Goal: Task Accomplishment & Management: Use online tool/utility

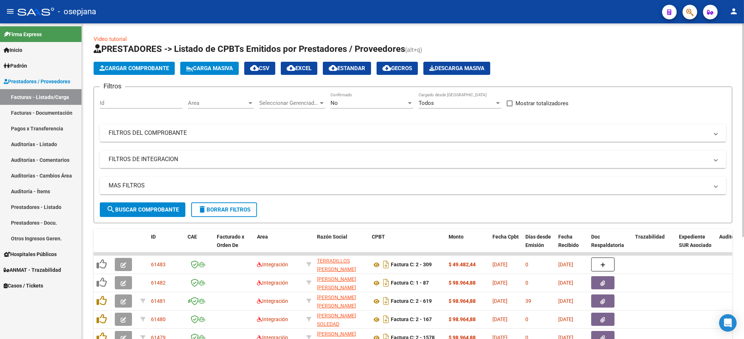
click at [207, 94] on div "Area Area" at bounding box center [221, 101] width 66 height 16
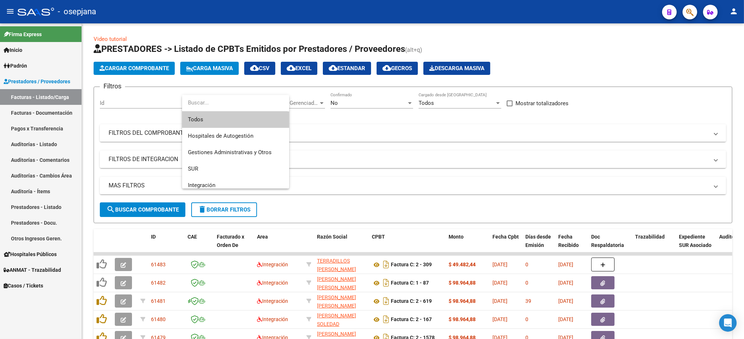
click at [207, 119] on span "Todos" at bounding box center [235, 120] width 95 height 16
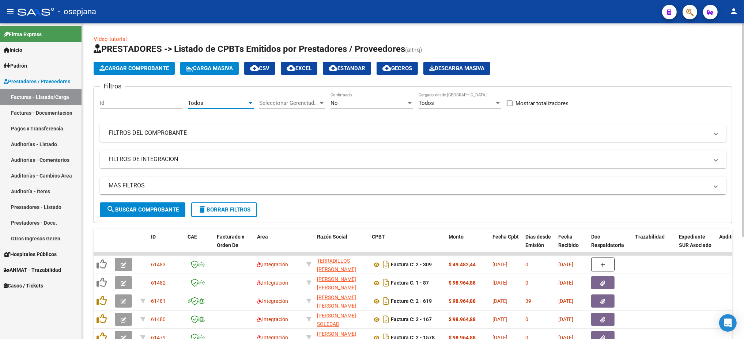
click at [269, 105] on span "Seleccionar Gerenciador" at bounding box center [288, 103] width 59 height 7
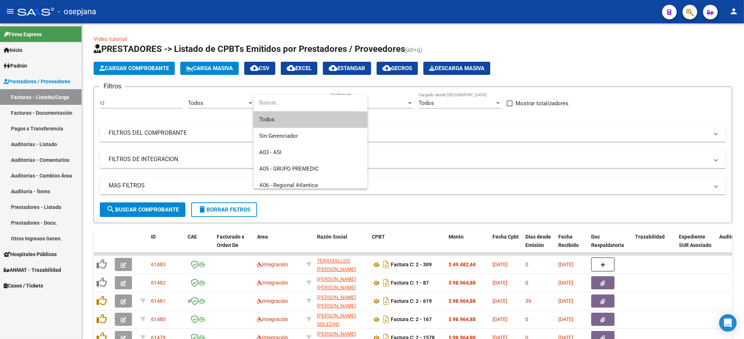
click at [291, 121] on span "Todos" at bounding box center [310, 120] width 102 height 16
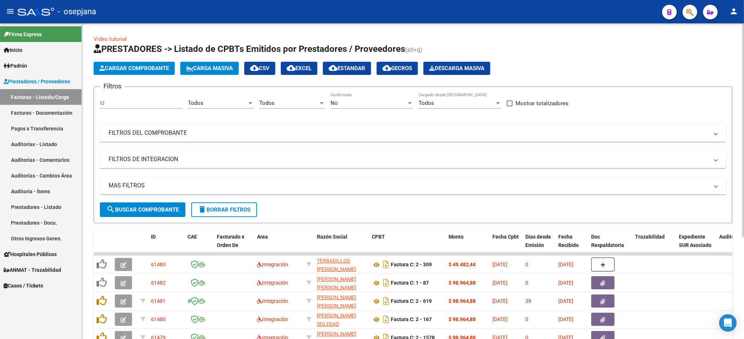
click at [371, 99] on div "No Confirmado" at bounding box center [372, 101] width 83 height 16
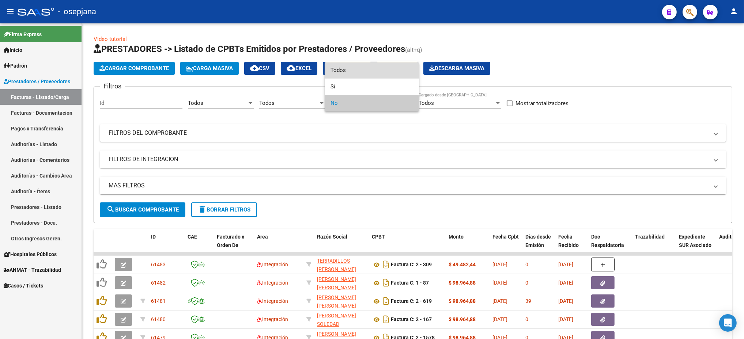
click at [360, 67] on span "Todos" at bounding box center [372, 70] width 83 height 16
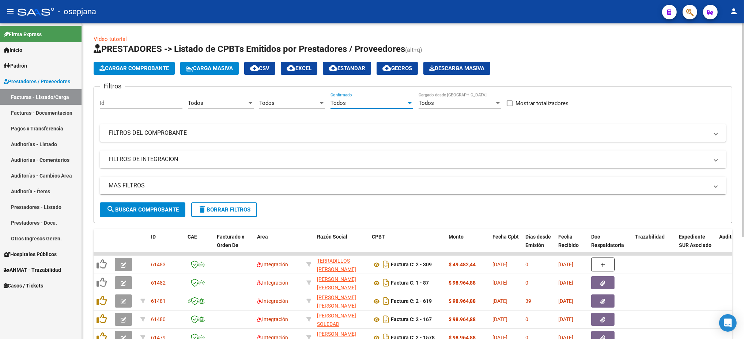
click at [140, 133] on mat-panel-title "FILTROS DEL COMPROBANTE" at bounding box center [409, 133] width 600 height 8
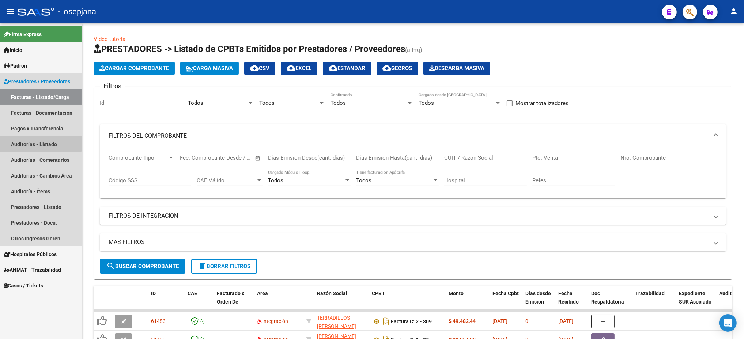
click at [33, 143] on link "Auditorías - Listado" at bounding box center [41, 144] width 82 height 16
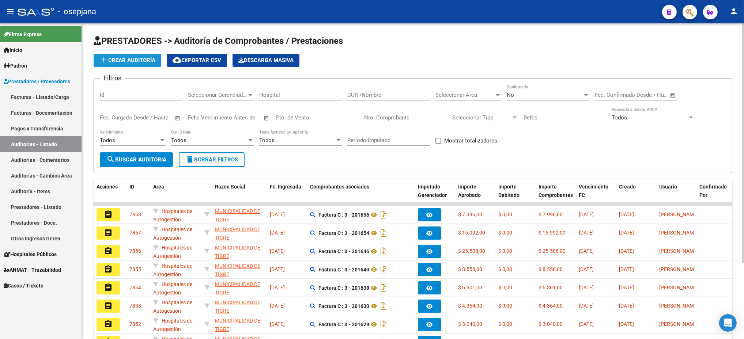
click at [147, 57] on span "add Crear Auditoría" at bounding box center [127, 60] width 56 height 7
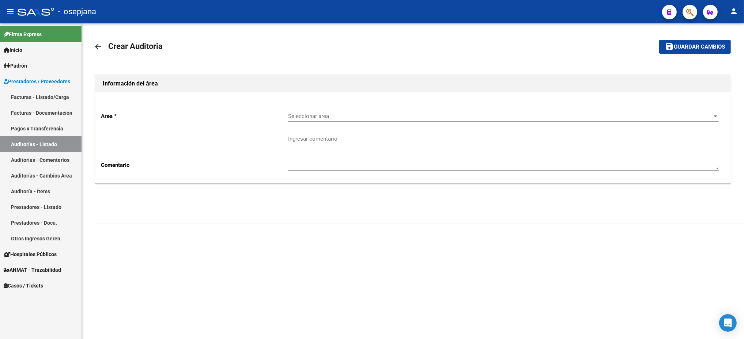
click at [447, 119] on span "Seleccionar area" at bounding box center [500, 116] width 424 height 7
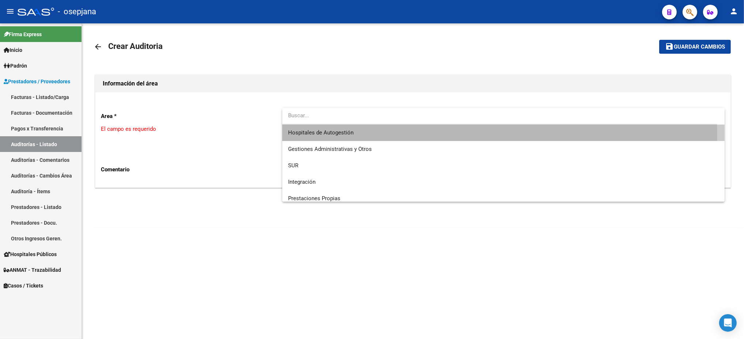
click at [418, 135] on span "Hospitales de Autogestión" at bounding box center [503, 133] width 431 height 16
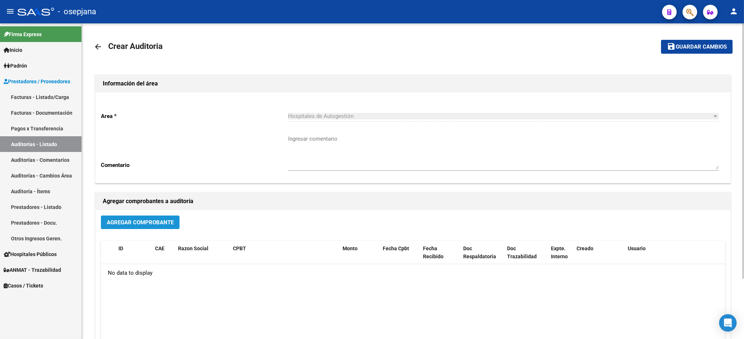
click at [152, 227] on button "Agregar Comprobante" at bounding box center [140, 223] width 79 height 14
click at [26, 93] on link "Facturas - Listado/Carga" at bounding box center [41, 97] width 82 height 16
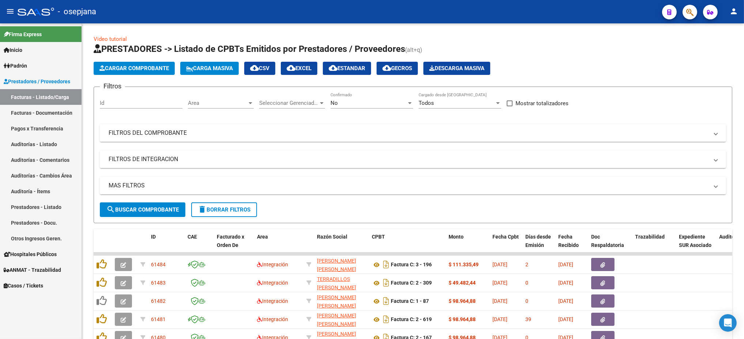
click at [223, 100] on span "Area" at bounding box center [217, 103] width 59 height 7
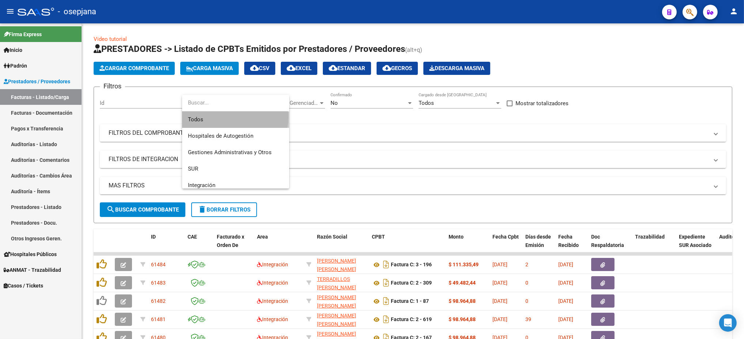
click at [223, 117] on span "Todos" at bounding box center [235, 120] width 95 height 16
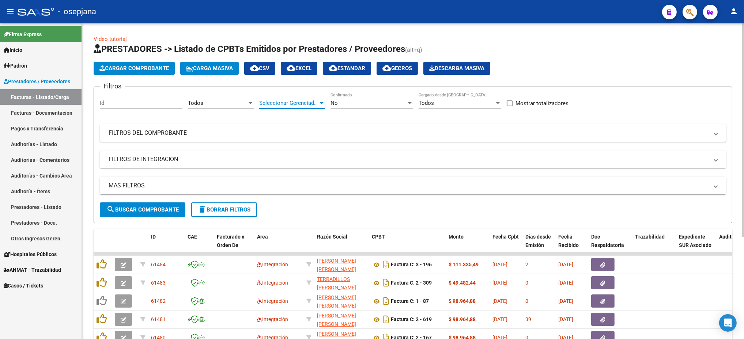
click at [277, 103] on span "Seleccionar Gerenciador" at bounding box center [288, 103] width 59 height 7
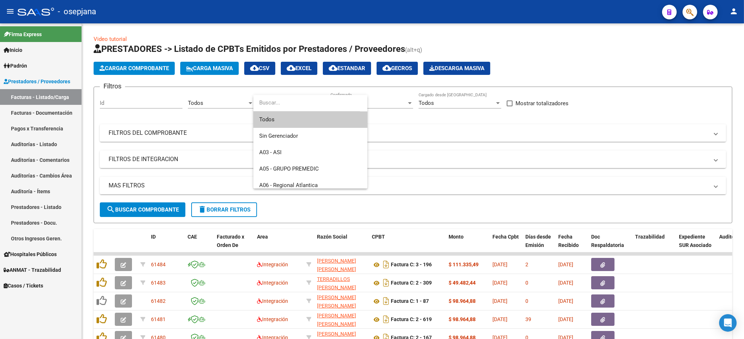
click at [279, 118] on span "Todos" at bounding box center [310, 120] width 102 height 16
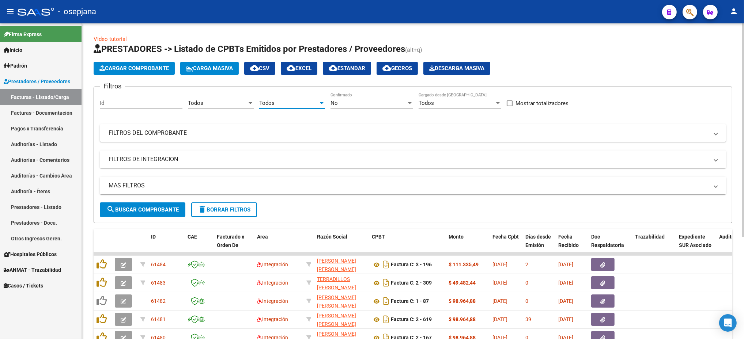
click at [354, 107] on div "No Confirmado" at bounding box center [372, 101] width 83 height 16
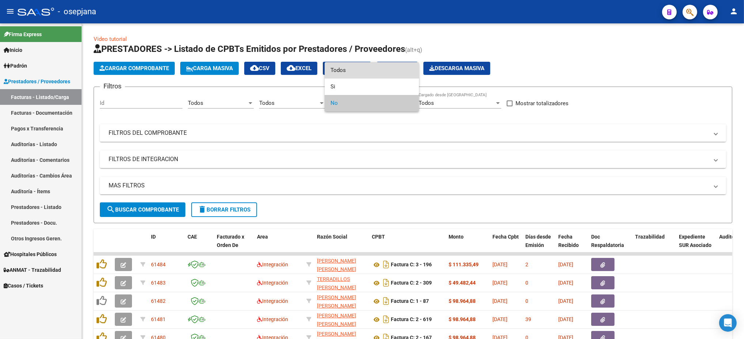
click at [354, 71] on span "Todos" at bounding box center [372, 70] width 83 height 16
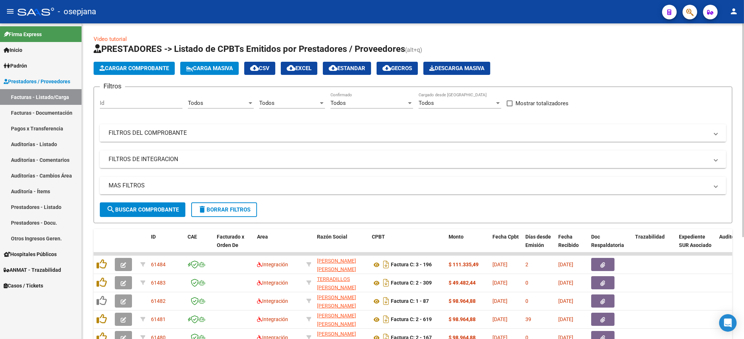
click at [340, 137] on mat-expansion-panel-header "FILTROS DEL COMPROBANTE" at bounding box center [413, 133] width 626 height 18
